Goal: Task Accomplishment & Management: Manage account settings

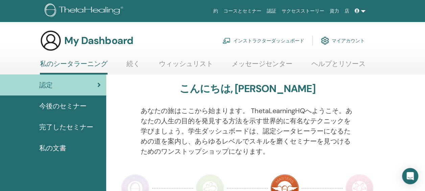
click at [362, 10] on link at bounding box center [360, 11] width 16 height 13
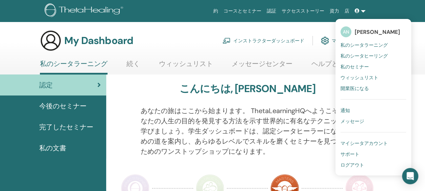
click at [364, 57] on span "私のシータヒーリング" at bounding box center [363, 56] width 47 height 6
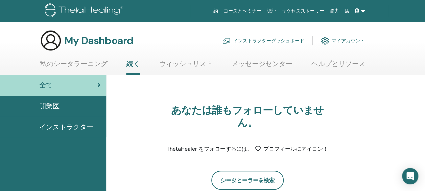
click at [360, 11] on span at bounding box center [358, 10] width 6 height 5
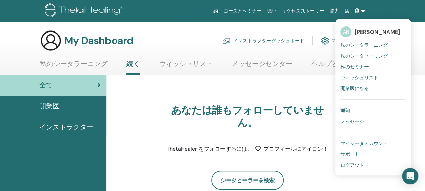
click at [362, 42] on span "私のシータラーニング" at bounding box center [363, 45] width 47 height 6
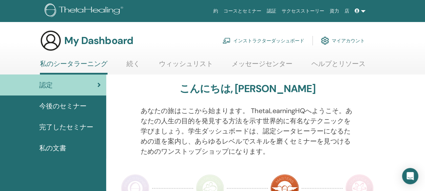
click at [72, 106] on span "今後のセミナー" at bounding box center [62, 106] width 47 height 10
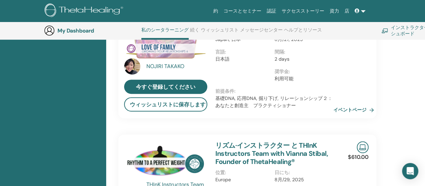
scroll to position [187, 0]
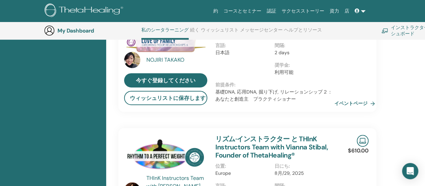
click at [354, 105] on link "イベントページ" at bounding box center [355, 103] width 43 height 10
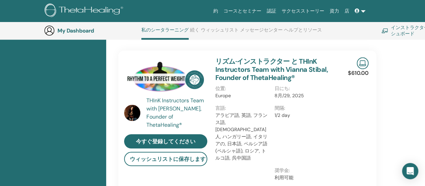
scroll to position [61, 0]
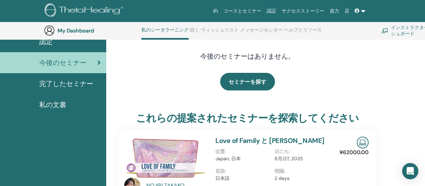
click at [67, 81] on span "完了したセミナー" at bounding box center [66, 83] width 54 height 10
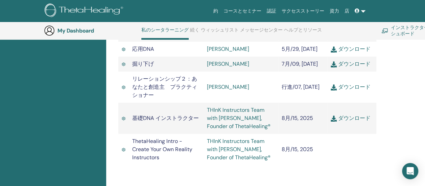
scroll to position [254, 0]
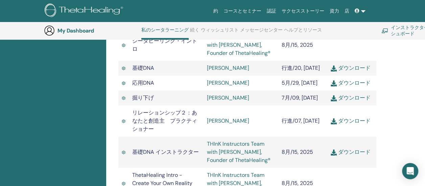
click at [221, 151] on link "THInK Instructors Team with [PERSON_NAME], Founder of ThetaHealing®" at bounding box center [239, 151] width 64 height 23
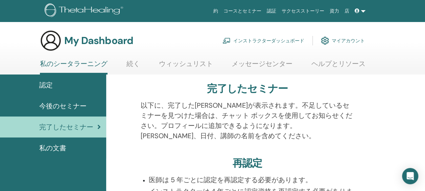
click at [64, 145] on span "私の文書" at bounding box center [52, 148] width 27 height 10
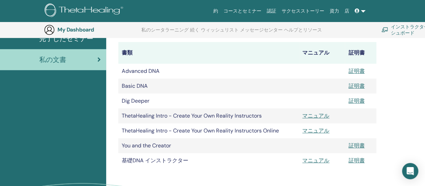
scroll to position [118, 0]
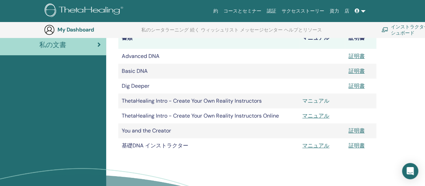
click at [313, 98] on link "マニュアル" at bounding box center [315, 100] width 27 height 7
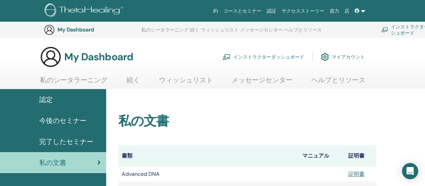
scroll to position [118, 0]
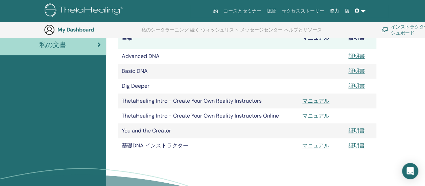
click at [320, 116] on link "マニュアル" at bounding box center [315, 115] width 27 height 7
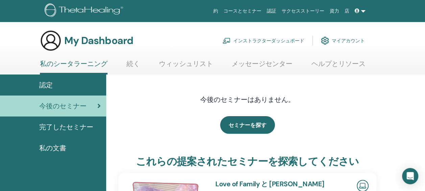
click at [67, 127] on span "完了したセミナー" at bounding box center [66, 127] width 54 height 10
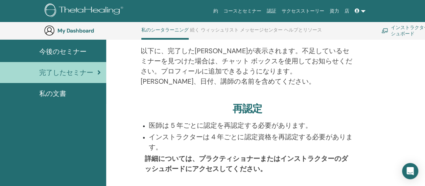
scroll to position [119, 0]
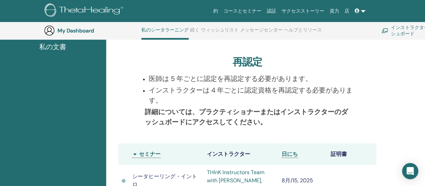
click at [66, 46] on div "私の文書" at bounding box center [52, 47] width 95 height 10
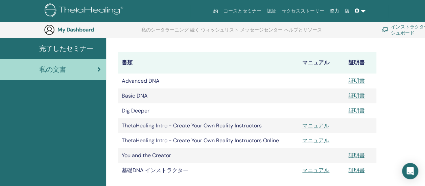
scroll to position [118, 0]
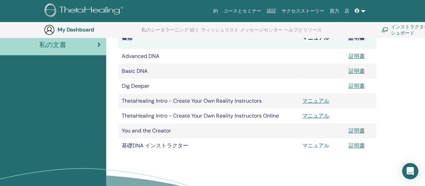
click at [309, 145] on link "マニュアル" at bounding box center [315, 145] width 27 height 7
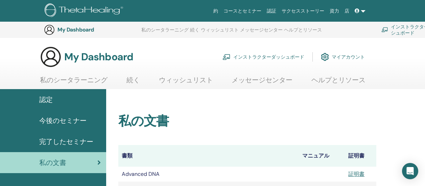
scroll to position [118, 0]
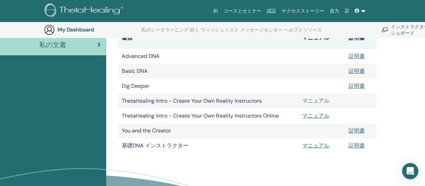
click at [317, 100] on link "マニュアル" at bounding box center [315, 100] width 27 height 7
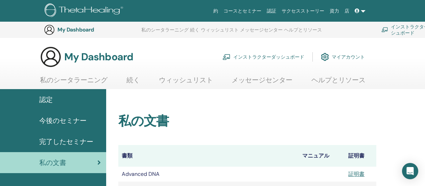
scroll to position [118, 0]
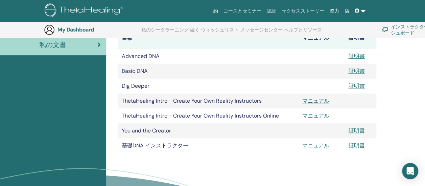
click at [319, 114] on link "マニュアル" at bounding box center [315, 115] width 27 height 7
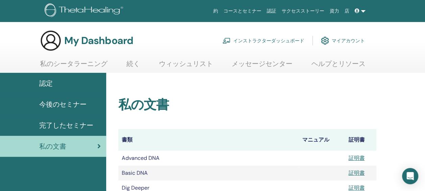
click at [137, 63] on link "続く" at bounding box center [133, 65] width 14 height 13
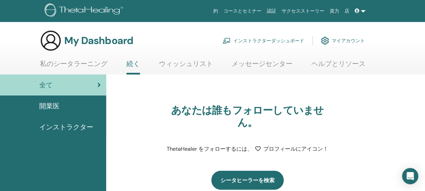
click at [260, 170] on link "シータヒーラーを検索" at bounding box center [247, 179] width 72 height 19
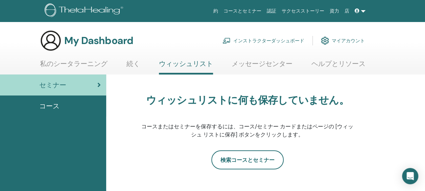
click at [55, 104] on span "コース" at bounding box center [49, 106] width 20 height 10
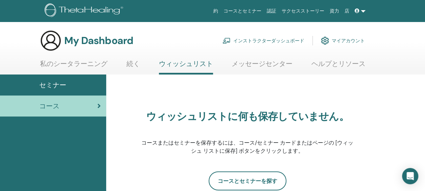
click at [279, 9] on link "認証" at bounding box center [271, 11] width 15 height 13
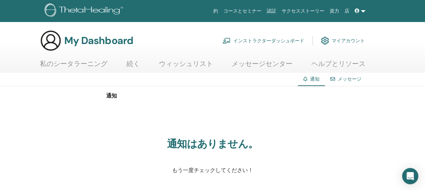
click at [348, 78] on link "メッセージ" at bounding box center [350, 79] width 24 height 6
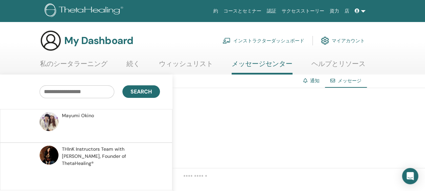
click at [345, 41] on link "マイアカウント" at bounding box center [343, 40] width 44 height 15
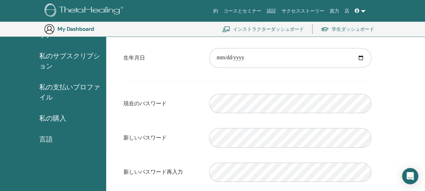
scroll to position [49, 0]
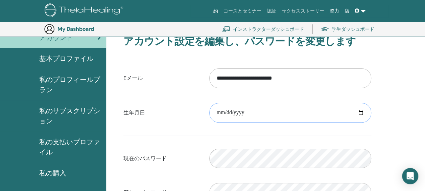
click at [257, 111] on input "date" at bounding box center [290, 113] width 162 height 20
click at [235, 111] on input "date" at bounding box center [290, 113] width 162 height 20
type input "**********"
click at [400, 111] on div "**********" at bounding box center [265, 186] width 319 height 319
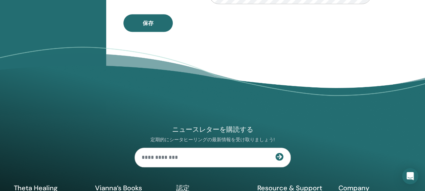
scroll to position [285, 0]
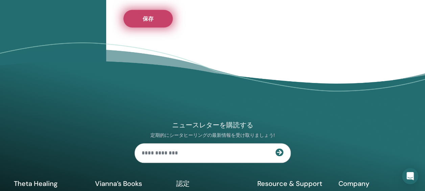
click at [155, 18] on button "保存" at bounding box center [147, 19] width 49 height 18
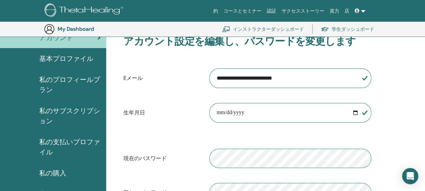
scroll to position [0, 0]
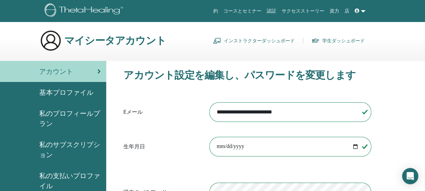
click at [264, 38] on link "インストラクターダッシュボード" at bounding box center [254, 40] width 82 height 11
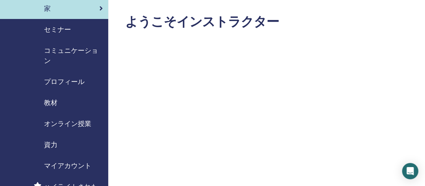
scroll to position [34, 0]
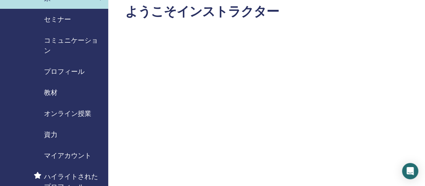
click at [64, 70] on span "プロフィール" at bounding box center [64, 71] width 41 height 10
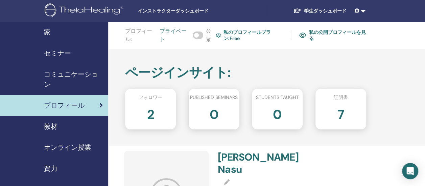
scroll to position [68, 0]
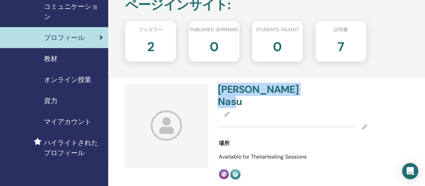
drag, startPoint x: 264, startPoint y: 88, endPoint x: 220, endPoint y: 90, distance: 44.7
click at [220, 90] on h4 "Anna Nasu" at bounding box center [253, 95] width 71 height 24
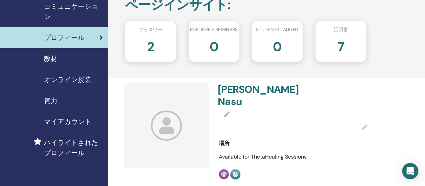
drag, startPoint x: 220, startPoint y: 90, endPoint x: 268, endPoint y: 89, distance: 48.7
click at [268, 89] on h4 "Anna Nasu" at bounding box center [253, 95] width 71 height 24
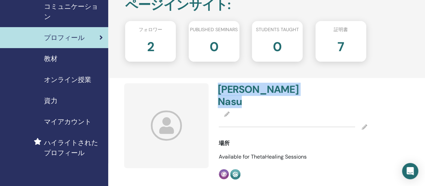
drag, startPoint x: 268, startPoint y: 89, endPoint x: 226, endPoint y: 90, distance: 42.6
click at [226, 90] on h4 "Anna Nasu" at bounding box center [253, 95] width 71 height 24
click at [304, 94] on div "Anna Nasu" at bounding box center [293, 96] width 159 height 27
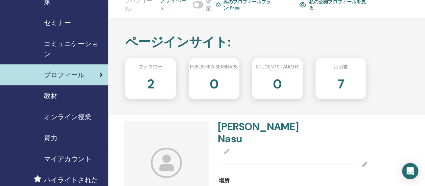
scroll to position [0, 0]
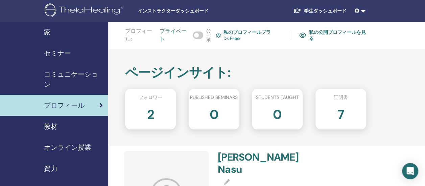
click at [326, 30] on link "私の公開プロフィールを見る" at bounding box center [332, 35] width 67 height 16
click at [362, 10] on link at bounding box center [360, 11] width 16 height 13
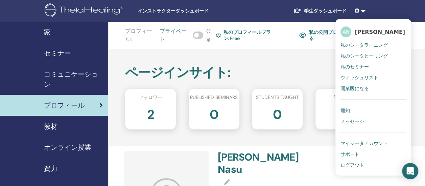
click at [362, 10] on link at bounding box center [360, 11] width 16 height 13
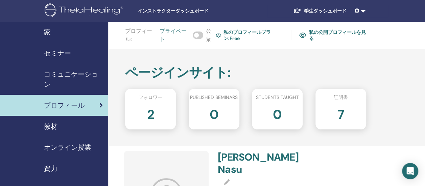
click at [322, 8] on link "学生ダッシュボード" at bounding box center [320, 11] width 64 height 13
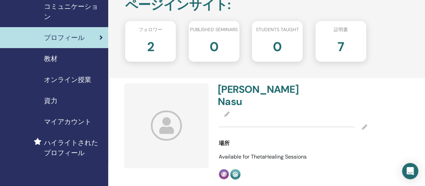
scroll to position [68, 0]
click at [54, 56] on span "教材" at bounding box center [51, 58] width 14 height 10
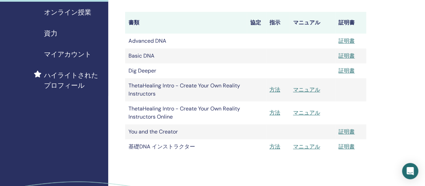
scroll to position [135, 0]
click at [308, 88] on link "マニュアル" at bounding box center [306, 89] width 27 height 7
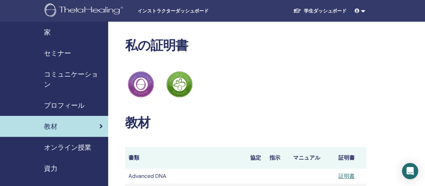
scroll to position [135, 0]
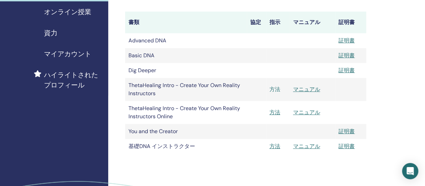
click at [273, 89] on link "方法" at bounding box center [274, 89] width 11 height 7
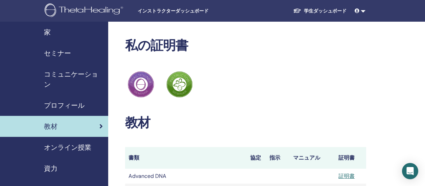
scroll to position [135, 0]
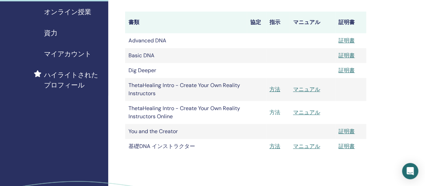
click at [274, 112] on link "方法" at bounding box center [274, 112] width 11 height 7
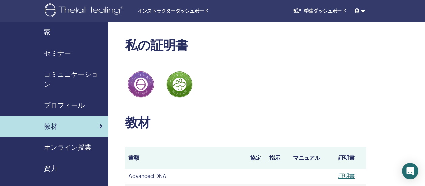
scroll to position [135, 0]
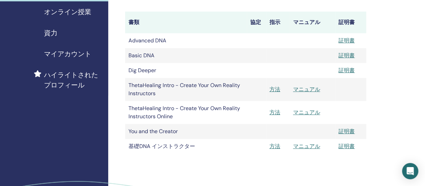
click at [73, 77] on span "ハイライトされたプロフィール" at bounding box center [73, 80] width 59 height 20
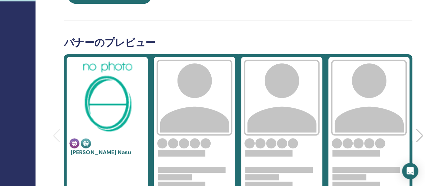
scroll to position [263, 73]
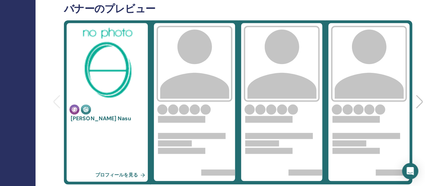
click at [130, 172] on link "プロフィールを見る" at bounding box center [121, 175] width 53 height 14
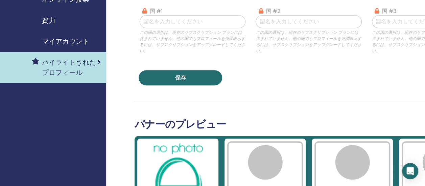
scroll to position [68, 2]
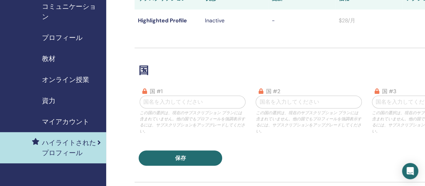
click at [72, 36] on span "プロフィール" at bounding box center [62, 37] width 41 height 10
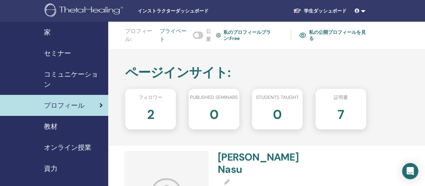
click at [336, 31] on link "私の公開プロフィールを見る" at bounding box center [332, 35] width 67 height 16
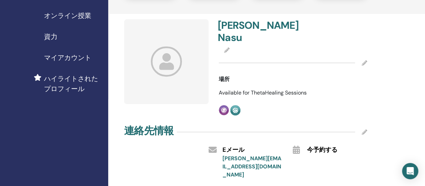
scroll to position [169, 0]
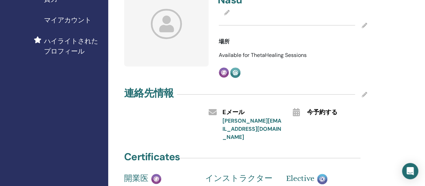
click at [224, 117] on link "anna.lilyofthevalley@au.com" at bounding box center [251, 128] width 59 height 23
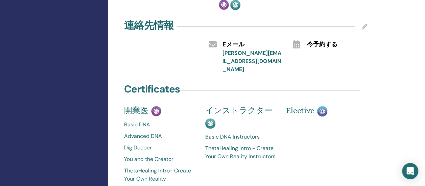
scroll to position [101, 0]
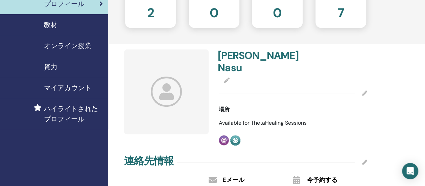
click at [60, 87] on span "マイアカウント" at bounding box center [67, 87] width 47 height 10
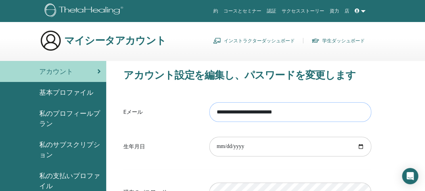
drag, startPoint x: 269, startPoint y: 114, endPoint x: 300, endPoint y: 110, distance: 30.7
click at [300, 110] on input "**********" at bounding box center [290, 112] width 162 height 20
type input "**********"
click at [383, 98] on div "**********" at bounding box center [247, 183] width 274 height 245
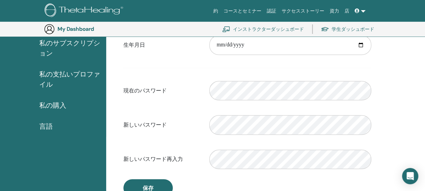
scroll to position [218, 0]
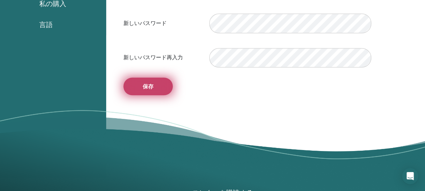
click at [153, 85] on button "保存" at bounding box center [147, 86] width 49 height 18
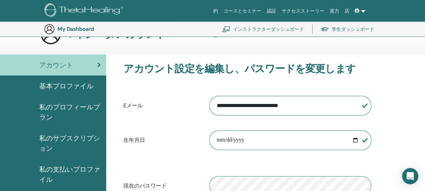
scroll to position [0, 0]
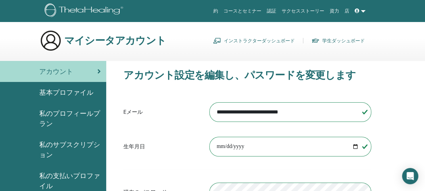
click at [246, 38] on link "インストラクターダッシュボード" at bounding box center [254, 40] width 82 height 11
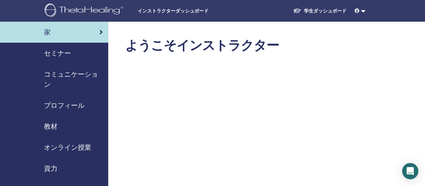
click at [61, 55] on span "セミナー" at bounding box center [57, 53] width 27 height 10
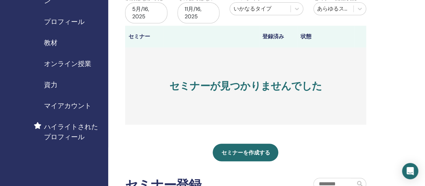
scroll to position [34, 0]
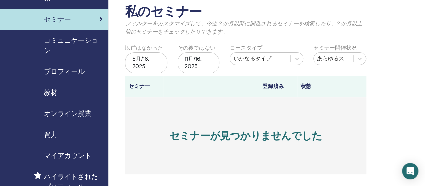
click at [74, 40] on span "コミュニケーション" at bounding box center [73, 45] width 59 height 20
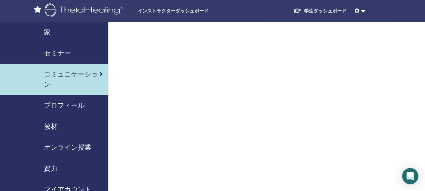
click at [72, 107] on span "プロフィール" at bounding box center [64, 105] width 41 height 10
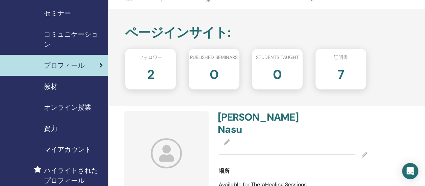
scroll to position [34, 0]
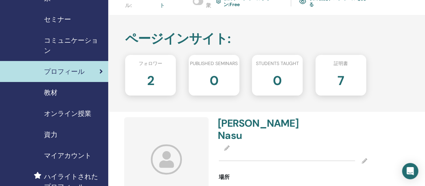
click at [49, 91] on span "教材" at bounding box center [51, 92] width 14 height 10
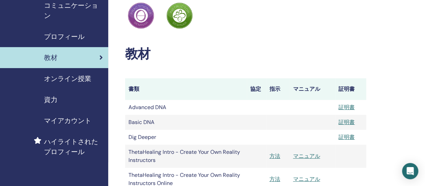
scroll to position [68, 0]
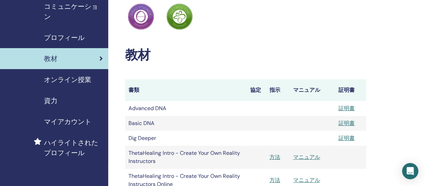
click at [82, 80] on span "オンライン授業" at bounding box center [67, 79] width 47 height 10
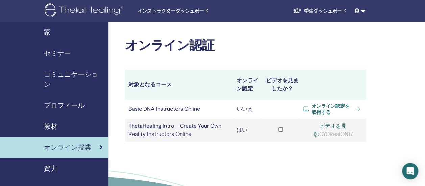
click at [334, 125] on link "ビデオを見る:" at bounding box center [330, 129] width 34 height 15
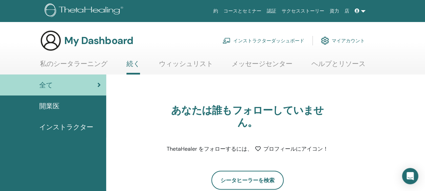
click at [273, 38] on link "インストラクターダッシュボード" at bounding box center [263, 40] width 82 height 15
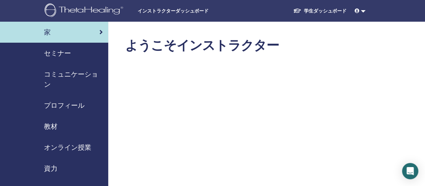
click at [316, 8] on link "学生ダッシュボード" at bounding box center [320, 11] width 64 height 13
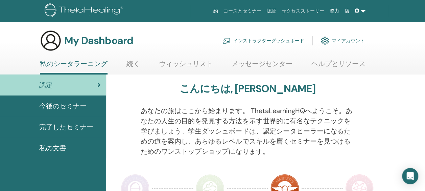
click at [59, 147] on span "私の文書" at bounding box center [52, 148] width 27 height 10
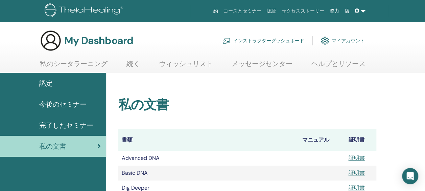
click at [260, 41] on link "インストラクターダッシュボード" at bounding box center [263, 40] width 82 height 15
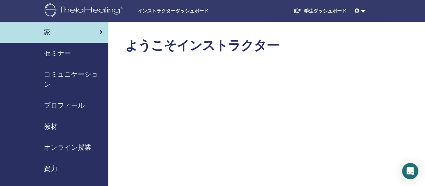
click at [57, 103] on span "プロフィール" at bounding box center [64, 105] width 41 height 10
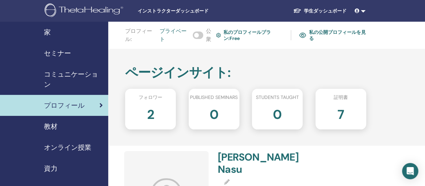
click at [362, 11] on link at bounding box center [360, 11] width 16 height 13
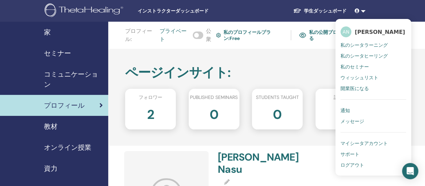
click at [364, 144] on span "マイシータアカウント" at bounding box center [363, 143] width 47 height 6
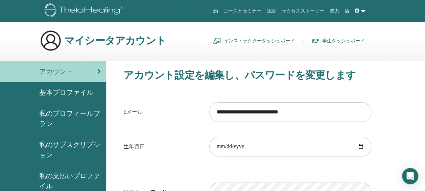
click at [70, 92] on span "基本プロファイル" at bounding box center [66, 92] width 54 height 10
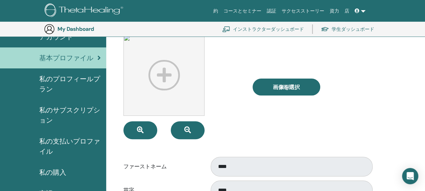
scroll to position [49, 0]
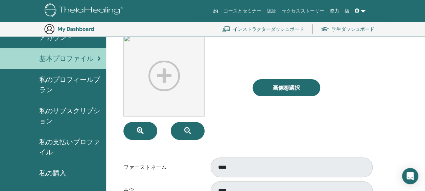
click at [70, 80] on span "私のプロフィールプラン" at bounding box center [70, 84] width 62 height 20
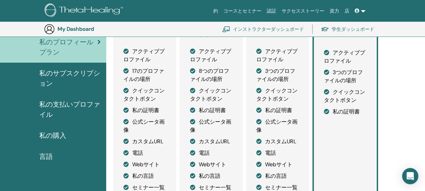
scroll to position [82, 0]
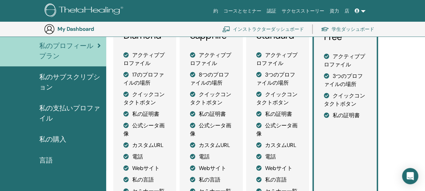
click at [68, 74] on span "私のサブスクリプション" at bounding box center [70, 82] width 62 height 20
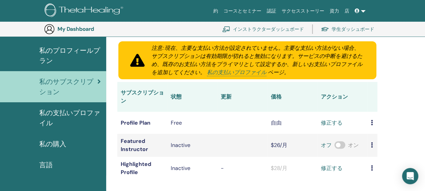
scroll to position [82, 0]
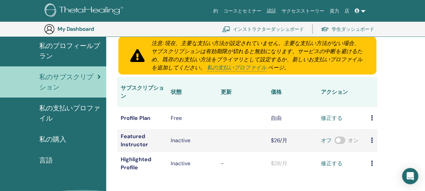
click at [61, 111] on span "私の支払いプロファイル" at bounding box center [70, 113] width 62 height 20
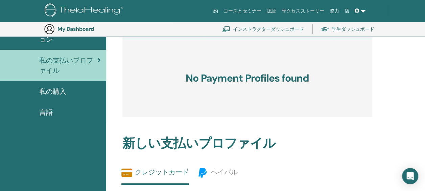
scroll to position [82, 0]
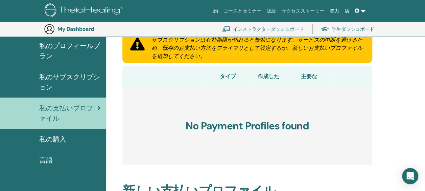
click at [59, 136] on span "私の購入" at bounding box center [52, 139] width 27 height 10
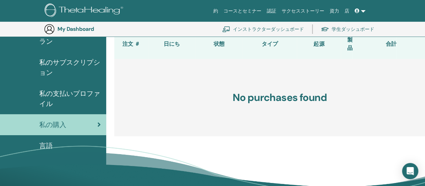
scroll to position [116, 0]
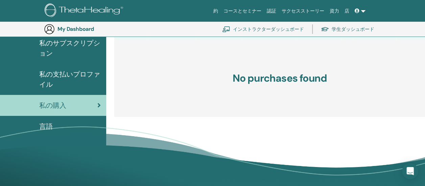
click at [45, 123] on span "言語" at bounding box center [46, 126] width 14 height 10
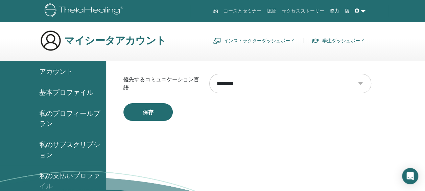
click at [266, 40] on link "インストラクターダッシュボード" at bounding box center [254, 40] width 82 height 11
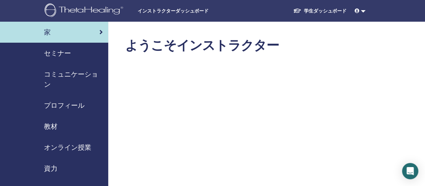
scroll to position [68, 0]
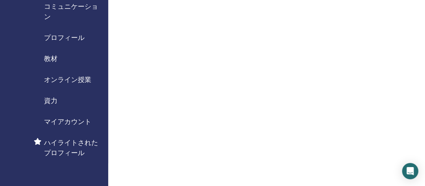
click at [65, 120] on span "マイアカウント" at bounding box center [67, 121] width 47 height 10
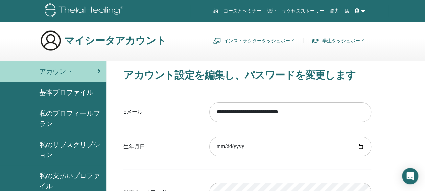
click at [359, 9] on icon at bounding box center [357, 10] width 5 height 5
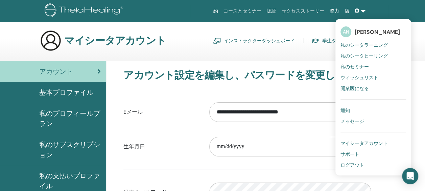
click at [52, 115] on span "私のプロフィールプラン" at bounding box center [70, 118] width 62 height 20
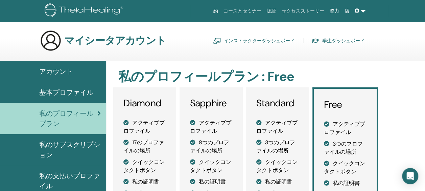
click at [56, 145] on span "私のサブスクリプション" at bounding box center [70, 149] width 62 height 20
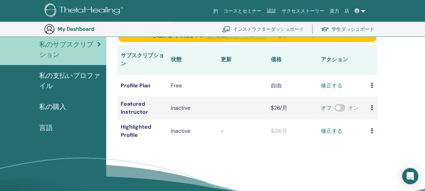
scroll to position [116, 0]
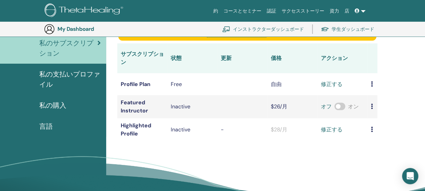
click at [43, 77] on span "私の支払いプロファイル" at bounding box center [70, 79] width 62 height 20
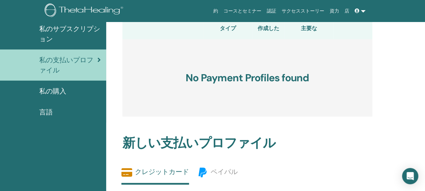
scroll to position [116, 0]
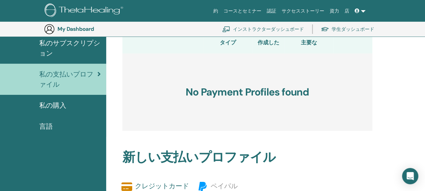
click at [56, 110] on link "私の購入" at bounding box center [53, 105] width 106 height 21
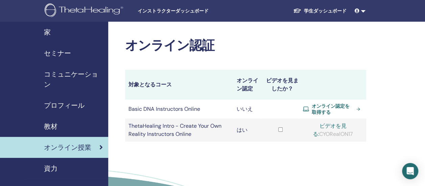
drag, startPoint x: 317, startPoint y: 133, endPoint x: 353, endPoint y: 134, distance: 35.5
click at [353, 134] on div "ビデオを見る: CYORealON17" at bounding box center [333, 130] width 60 height 16
copy div "CYORealON17"
click at [338, 124] on link "ビデオを見る:" at bounding box center [330, 129] width 34 height 15
click at [327, 105] on span "オンライン認定を取得する" at bounding box center [333, 109] width 42 height 12
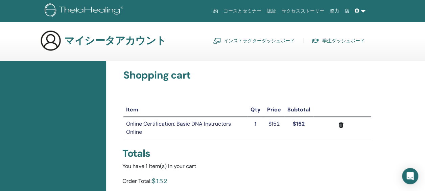
click at [255, 40] on link "インストラクターダッシュボード" at bounding box center [254, 40] width 82 height 11
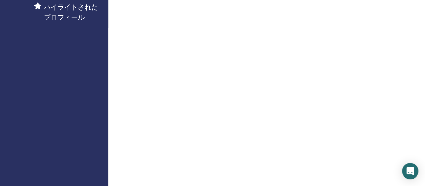
scroll to position [68, 0]
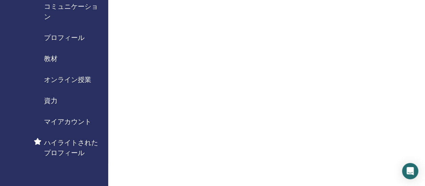
click at [79, 80] on span "オンライン授業" at bounding box center [67, 79] width 47 height 10
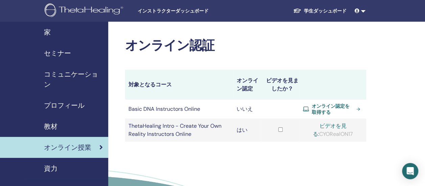
click at [362, 10] on link at bounding box center [360, 11] width 16 height 13
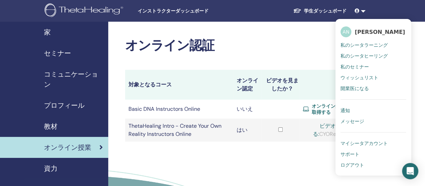
click at [373, 140] on span "マイシータアカウント" at bounding box center [363, 143] width 47 height 6
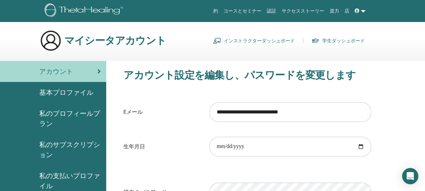
click at [362, 10] on link at bounding box center [360, 11] width 16 height 13
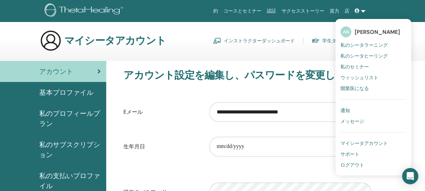
click at [359, 153] on span "サポート" at bounding box center [349, 154] width 19 height 6
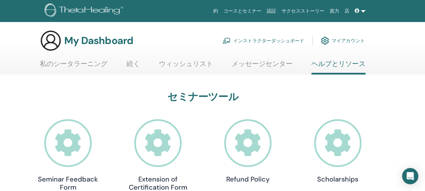
click at [360, 9] on span at bounding box center [358, 10] width 6 height 5
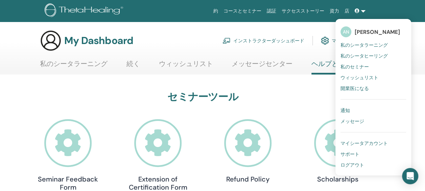
click at [354, 107] on link "通知" at bounding box center [373, 110] width 66 height 11
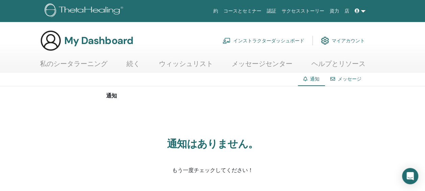
click at [342, 80] on link "メッセージ" at bounding box center [350, 79] width 24 height 6
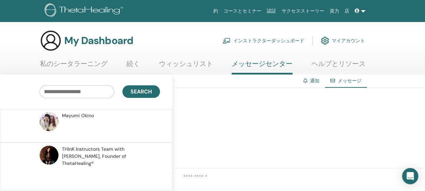
click at [350, 39] on link "マイアカウント" at bounding box center [343, 40] width 44 height 15
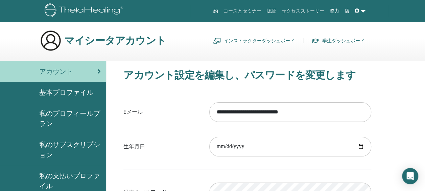
click at [360, 11] on span at bounding box center [358, 10] width 6 height 5
